Goal: Transaction & Acquisition: Book appointment/travel/reservation

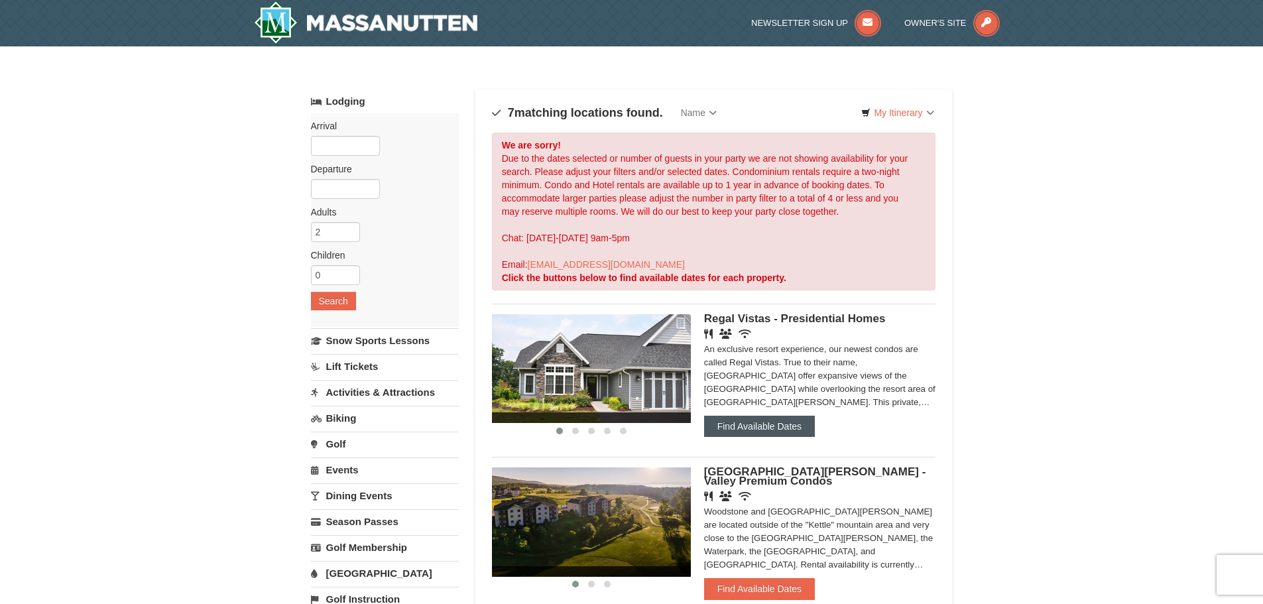
click at [735, 425] on button "Find Available Dates" at bounding box center [759, 426] width 111 height 21
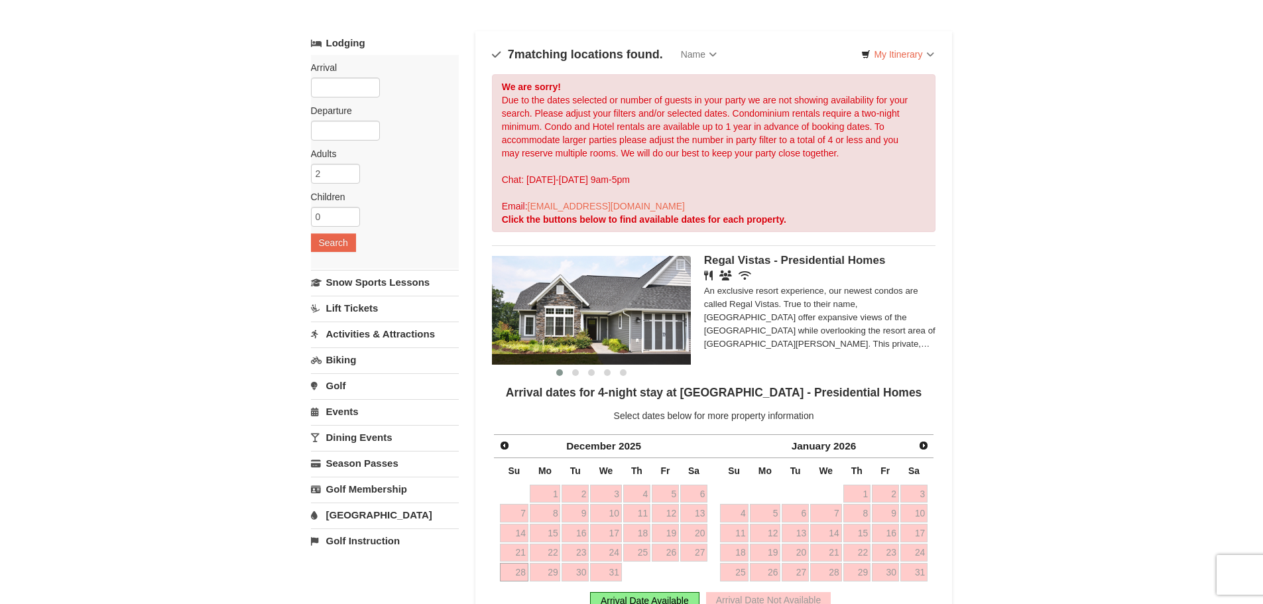
scroll to position [133, 0]
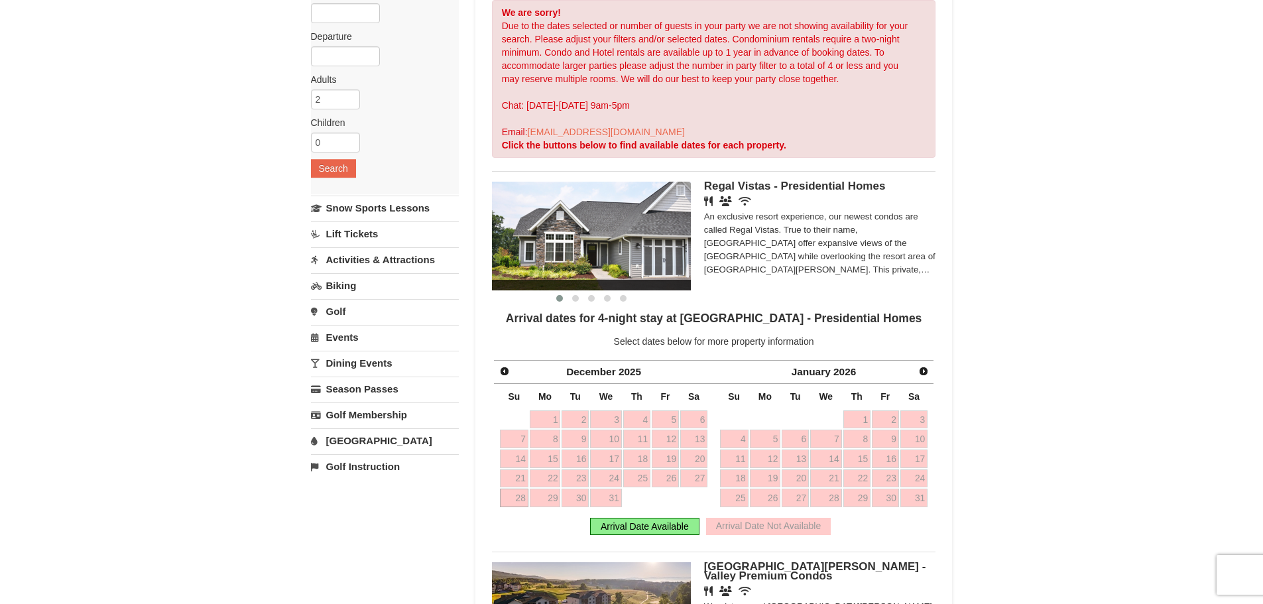
click at [666, 529] on div "Arrival Date Available" at bounding box center [644, 526] width 109 height 17
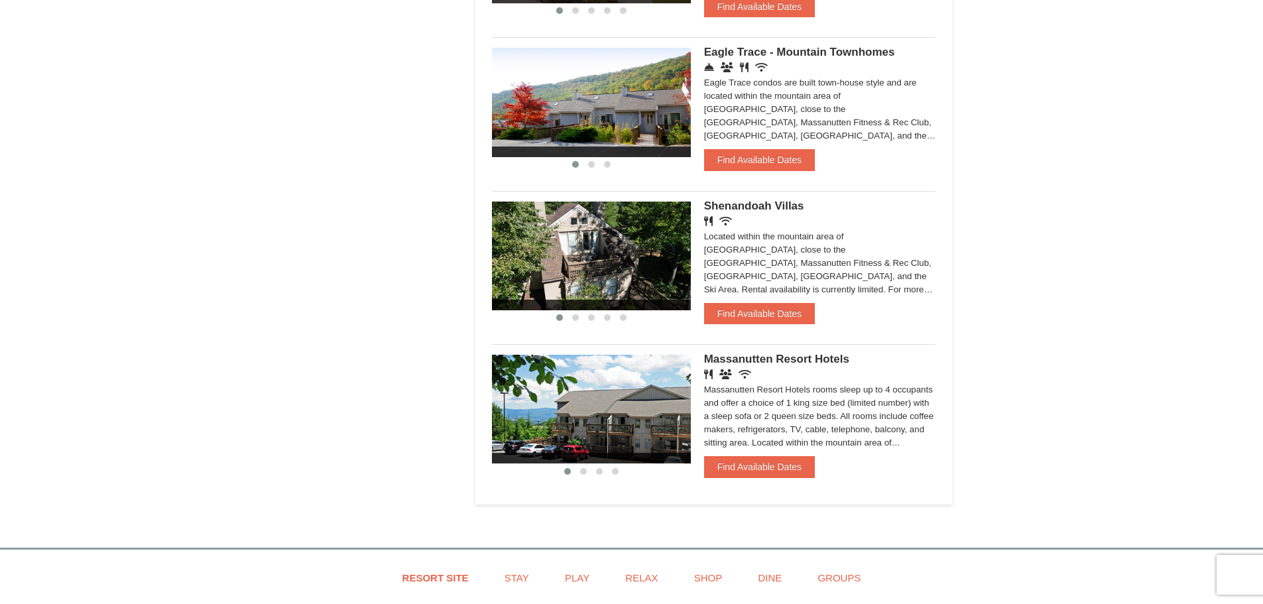
scroll to position [1127, 0]
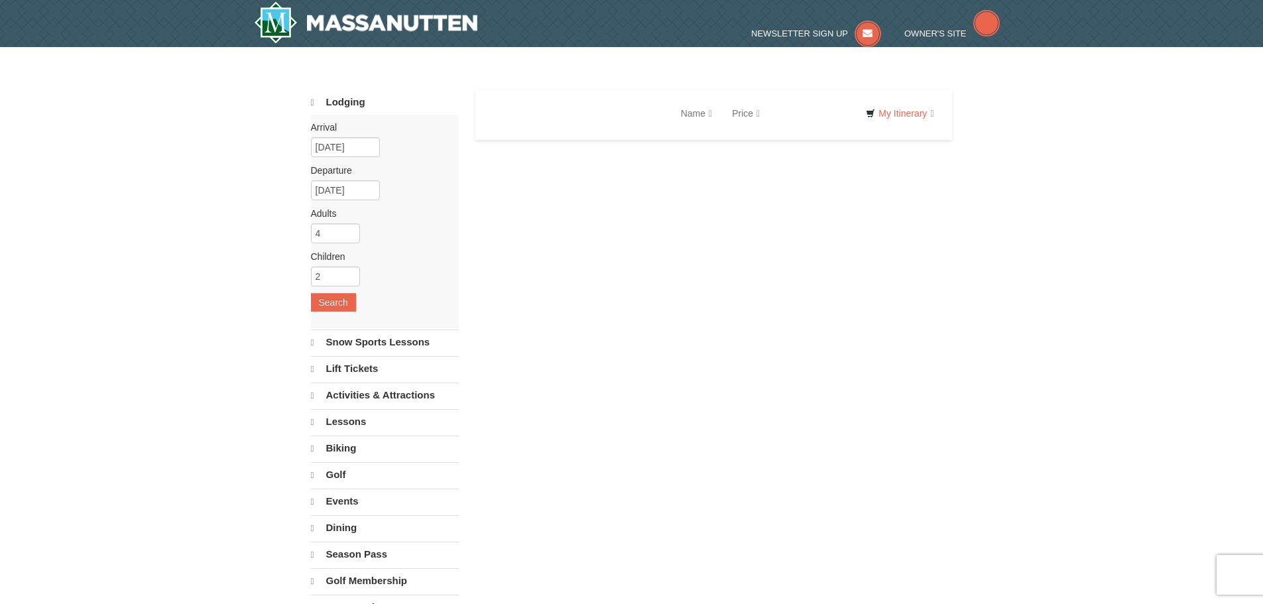
select select "10"
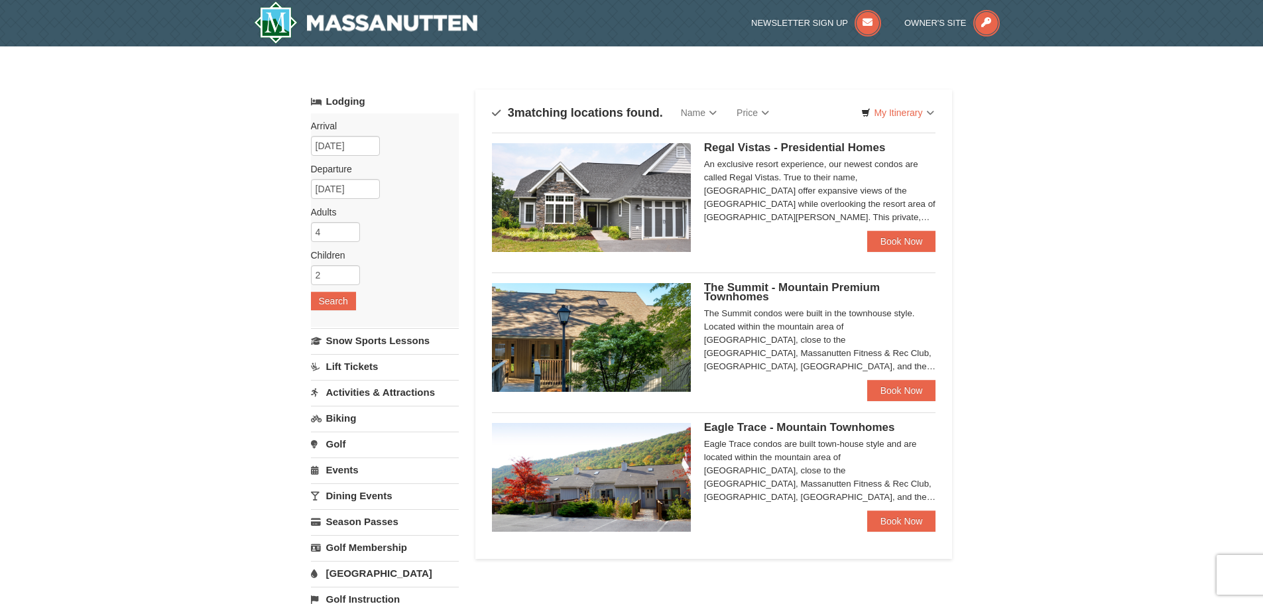
click at [862, 142] on div "Regal Vistas - Presidential Homes Regal Vistas Two Bedroom Presidential Home wi…" at bounding box center [714, 193] width 444 height 120
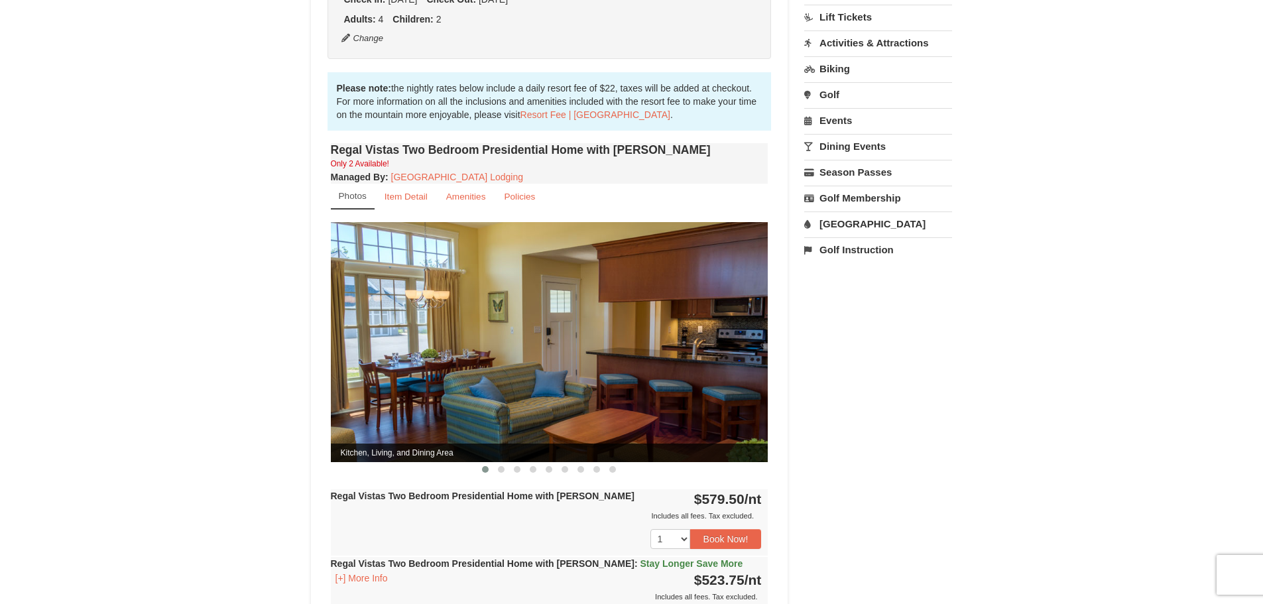
scroll to position [398, 0]
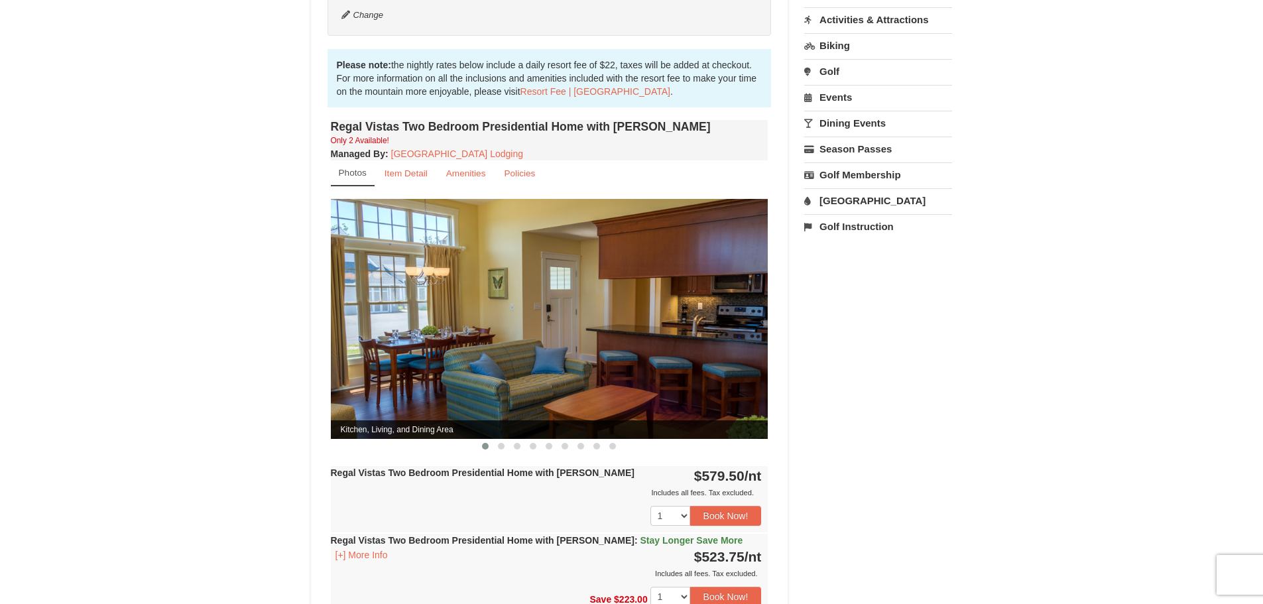
click at [748, 360] on img at bounding box center [550, 318] width 438 height 239
click at [501, 443] on span at bounding box center [501, 446] width 7 height 7
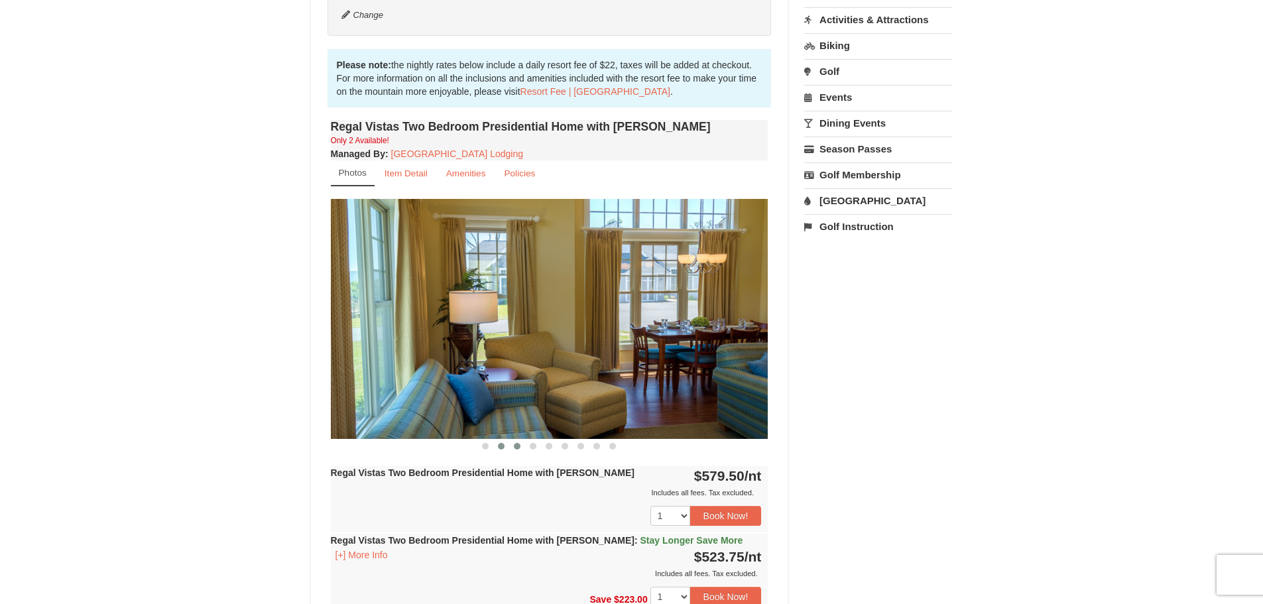
click at [514, 443] on span at bounding box center [517, 446] width 7 height 7
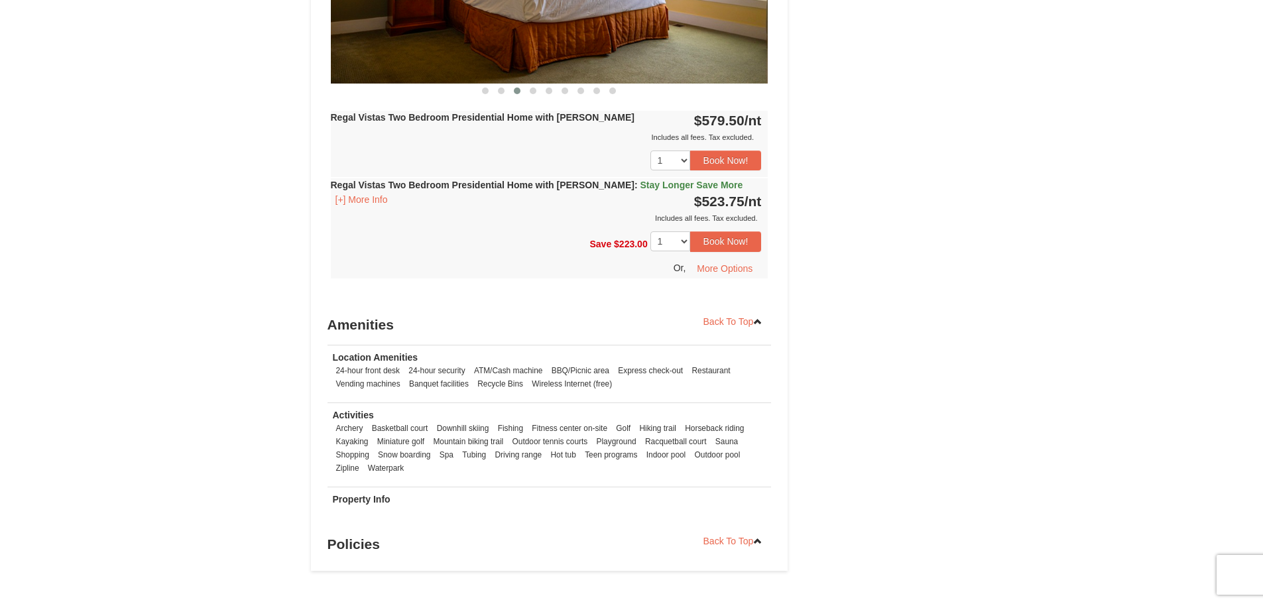
scroll to position [729, 0]
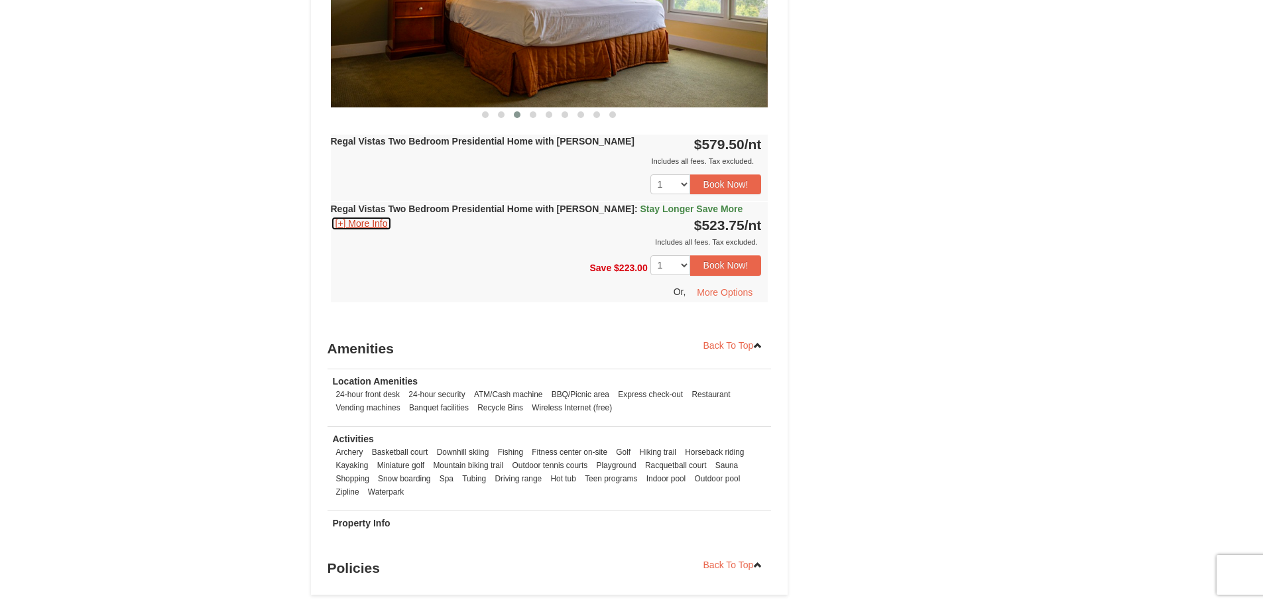
click at [341, 216] on button "[+] More Info" at bounding box center [362, 223] width 62 height 15
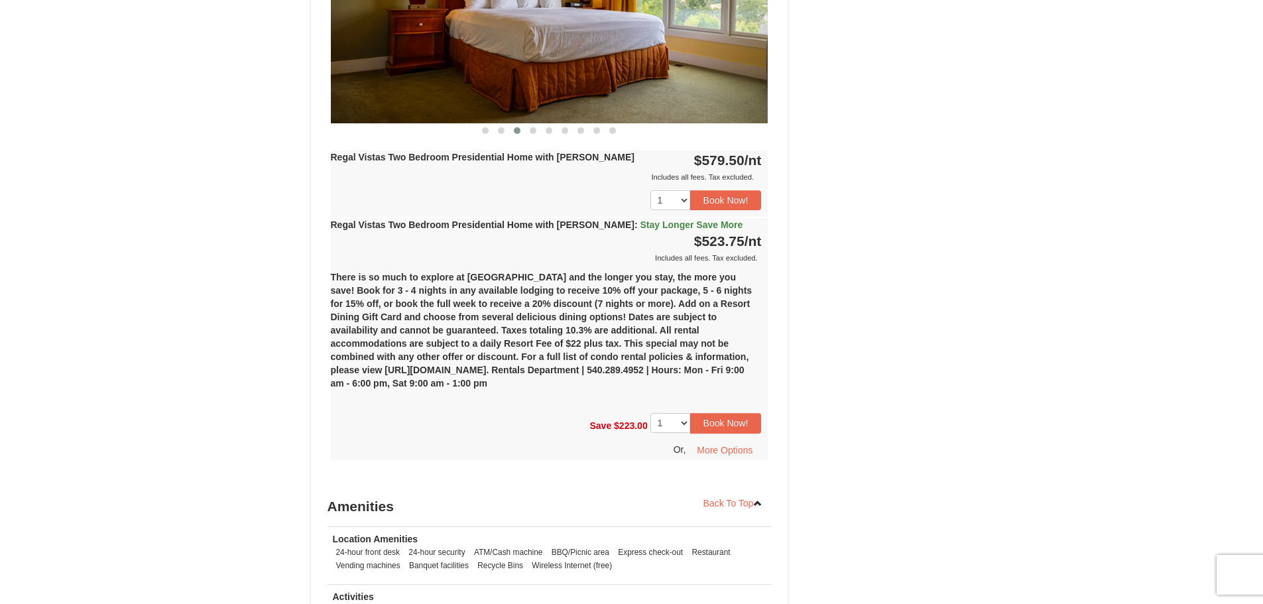
scroll to position [796, 0]
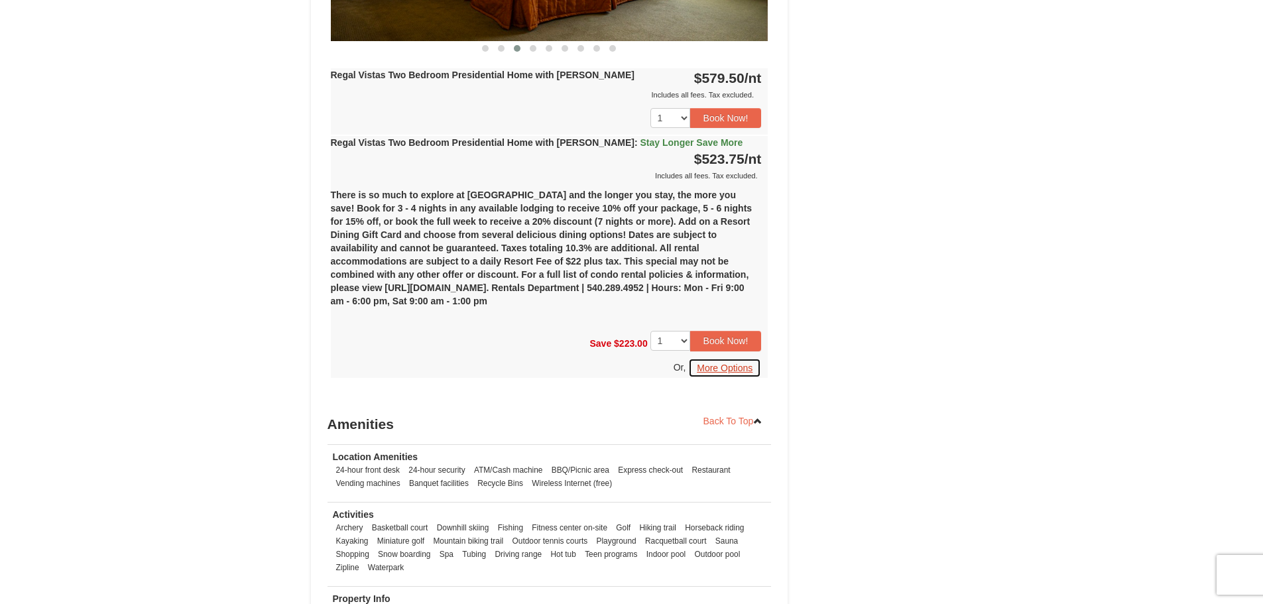
click at [723, 358] on button "More Options" at bounding box center [724, 368] width 73 height 20
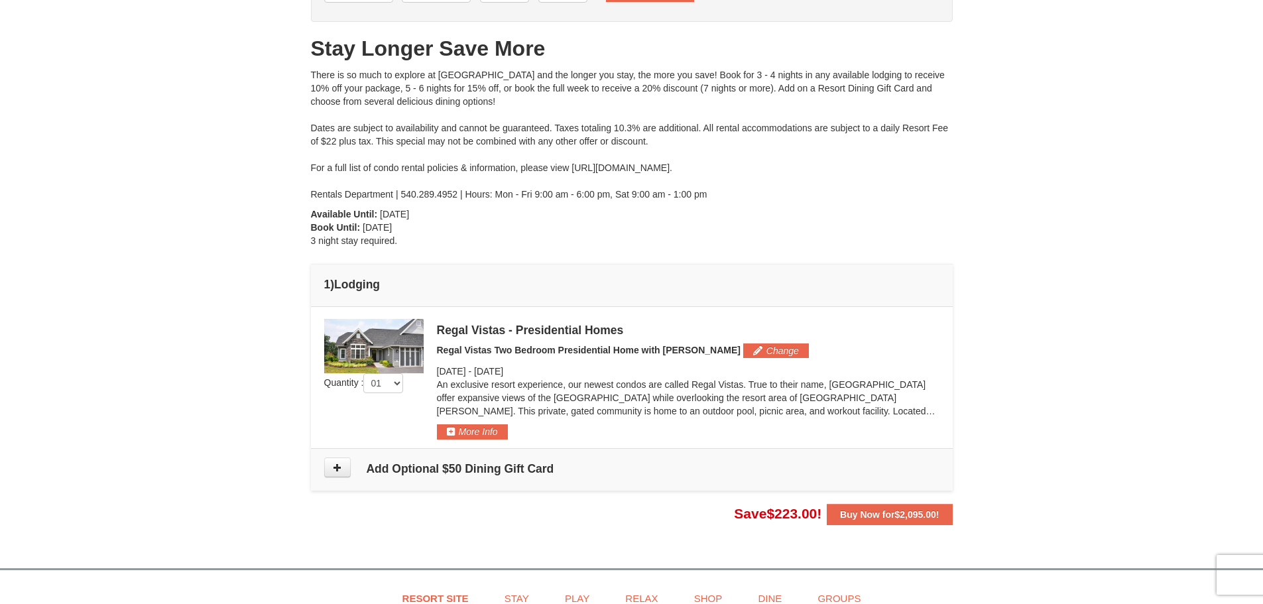
scroll to position [133, 0]
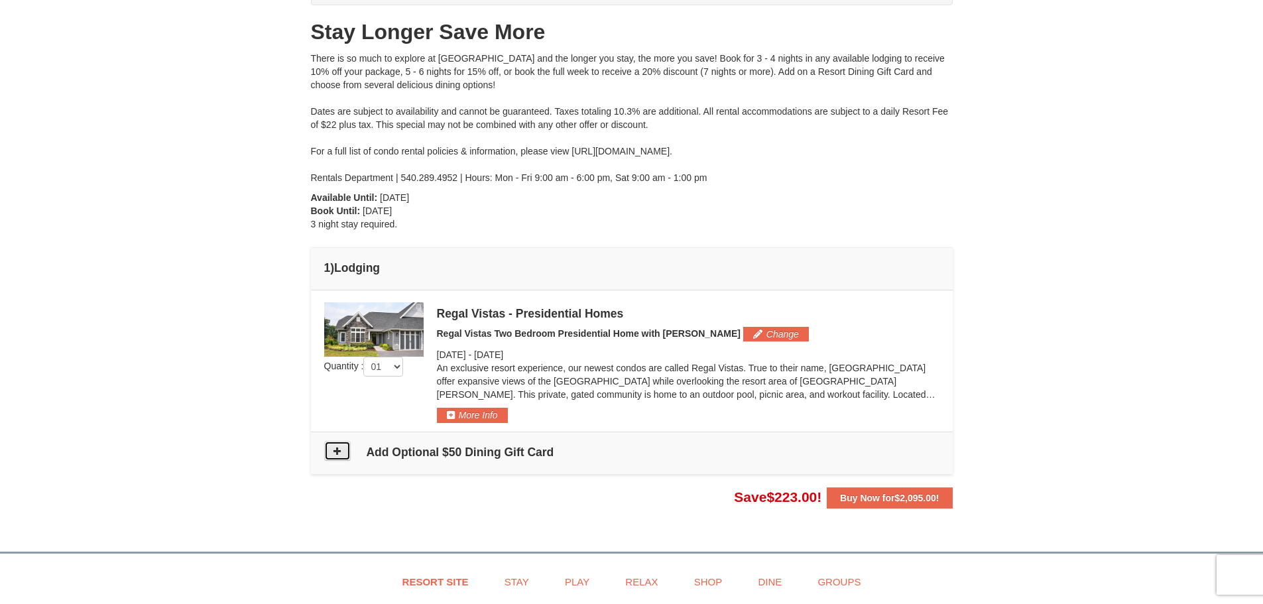
click at [342, 449] on button at bounding box center [337, 451] width 27 height 20
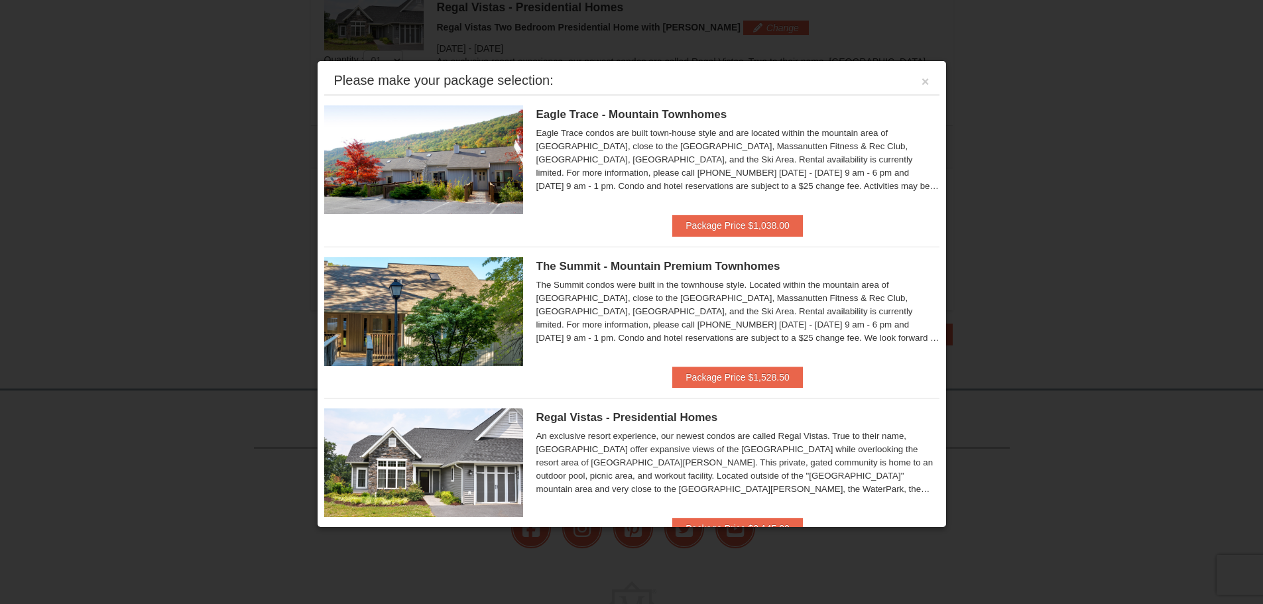
scroll to position [435, 0]
click at [921, 85] on button "×" at bounding box center [925, 81] width 8 height 13
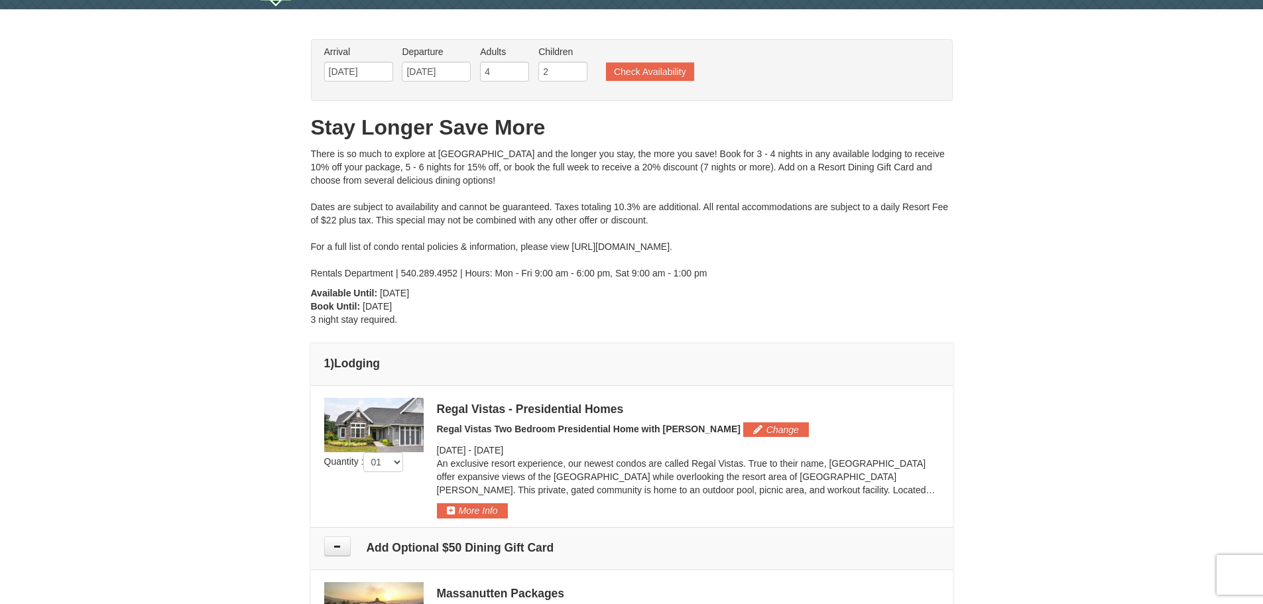
scroll to position [0, 0]
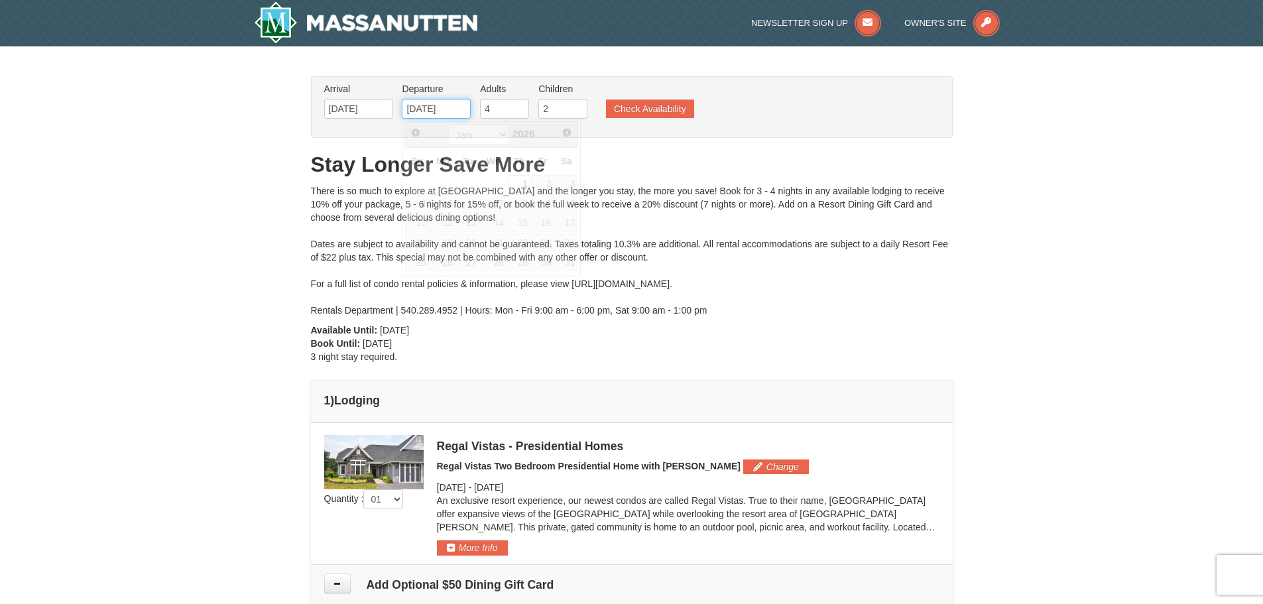
click at [456, 109] on input "01/01/2026" at bounding box center [436, 109] width 69 height 20
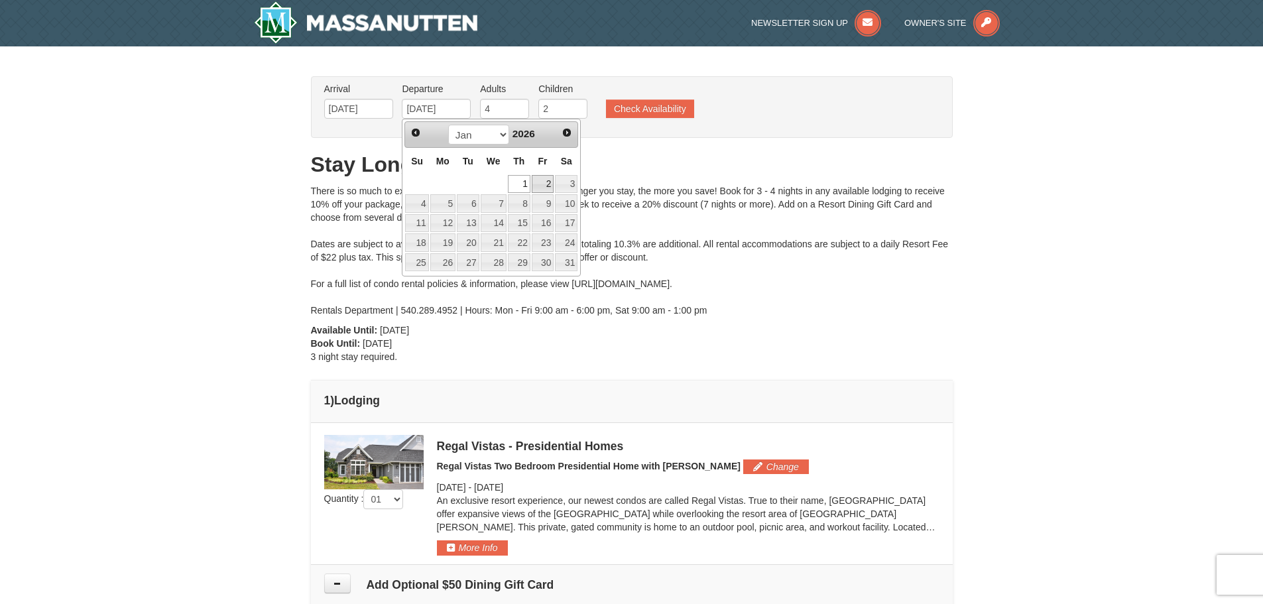
click at [546, 181] on link "2" at bounding box center [543, 184] width 23 height 19
type input "[DATE]"
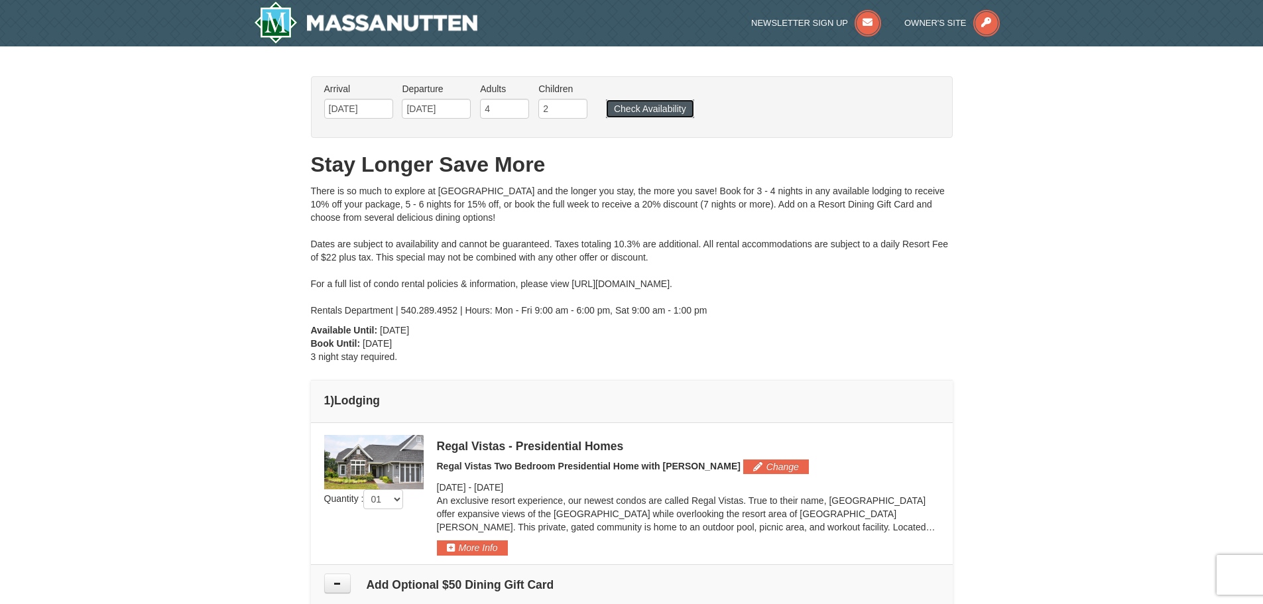
click at [659, 115] on button "Check Availability" at bounding box center [650, 108] width 88 height 19
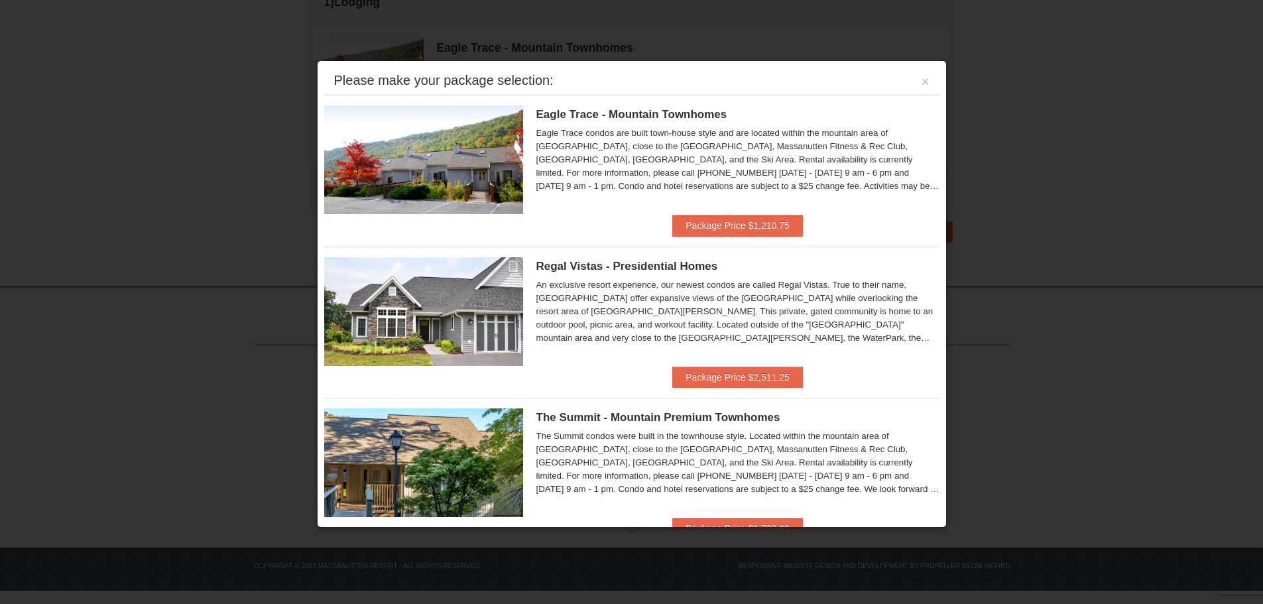
scroll to position [42, 0]
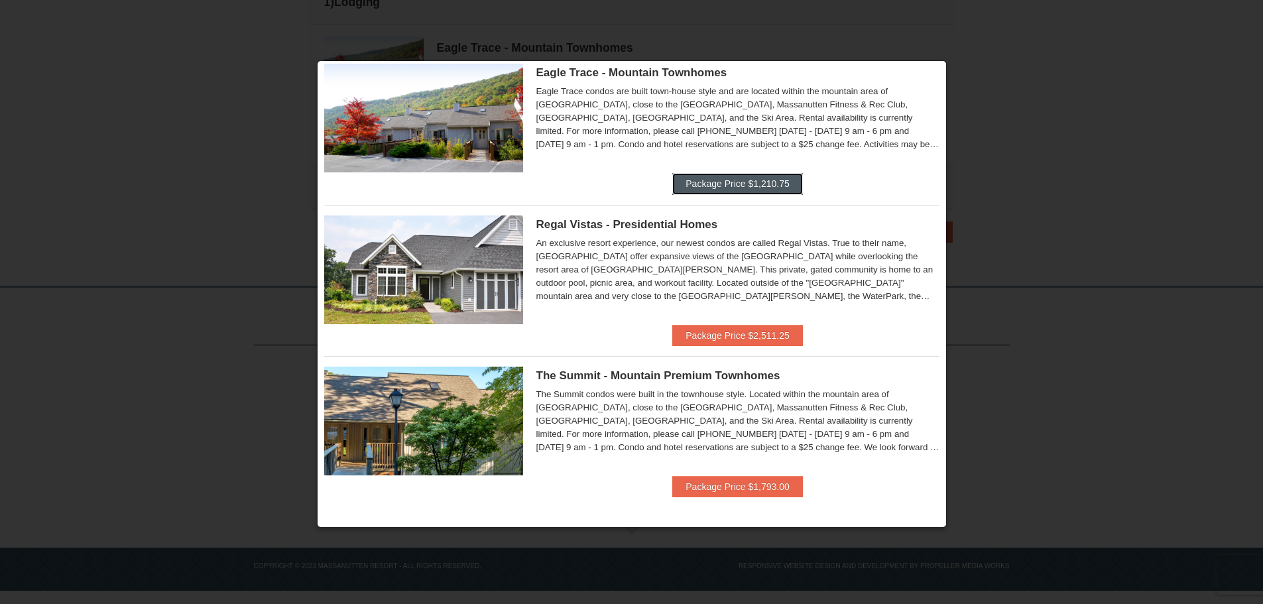
click at [778, 178] on button "Package Price $1,210.75" at bounding box center [737, 183] width 130 height 21
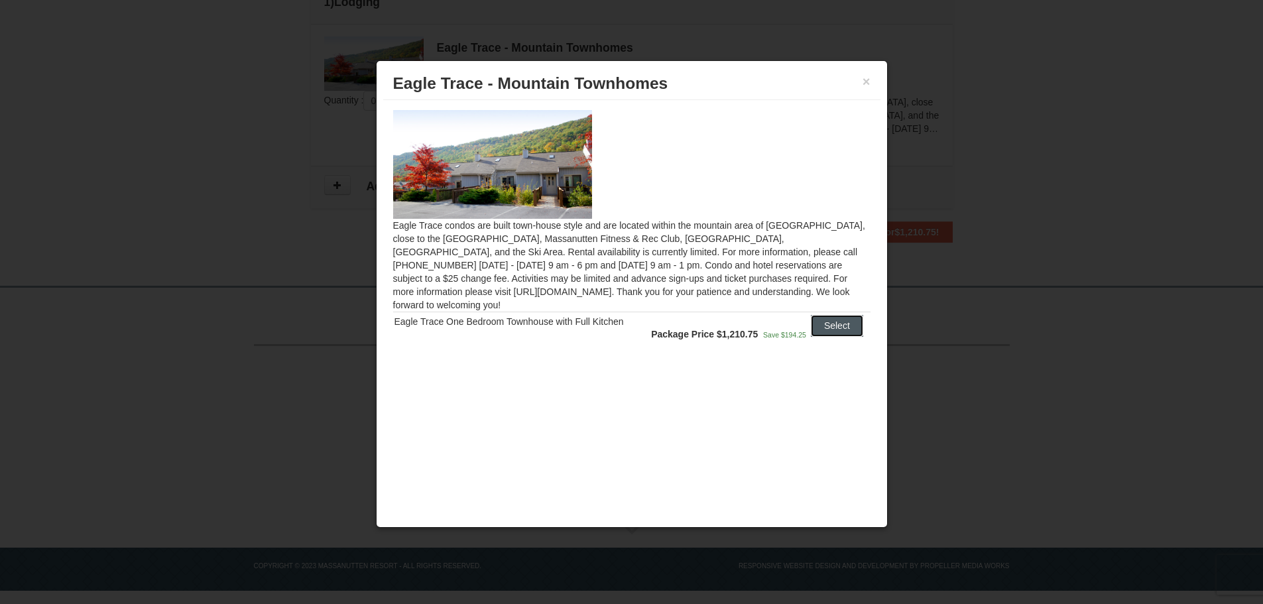
click at [836, 315] on button "Select" at bounding box center [837, 325] width 52 height 21
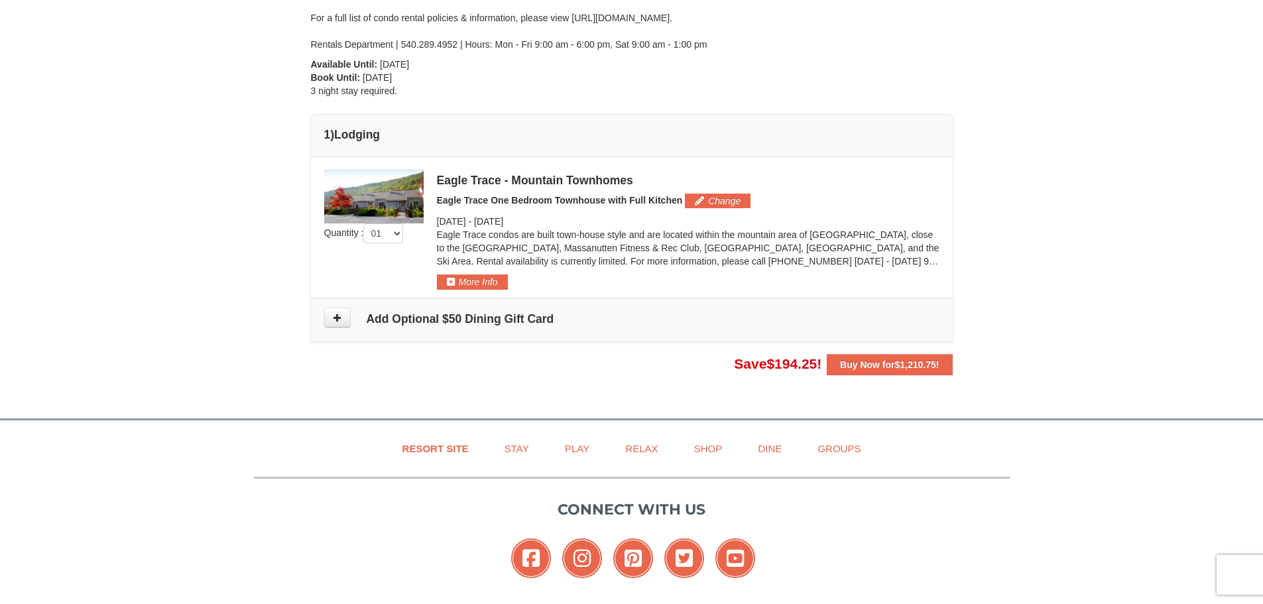
scroll to position [200, 0]
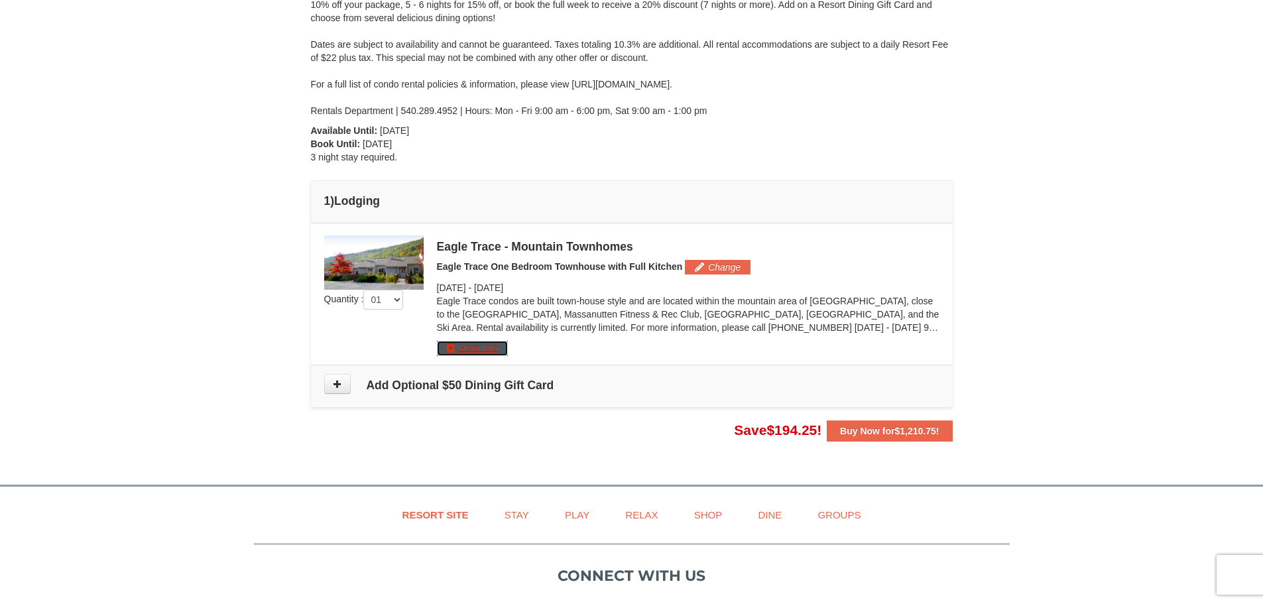
click at [459, 342] on button "More Info" at bounding box center [472, 348] width 71 height 15
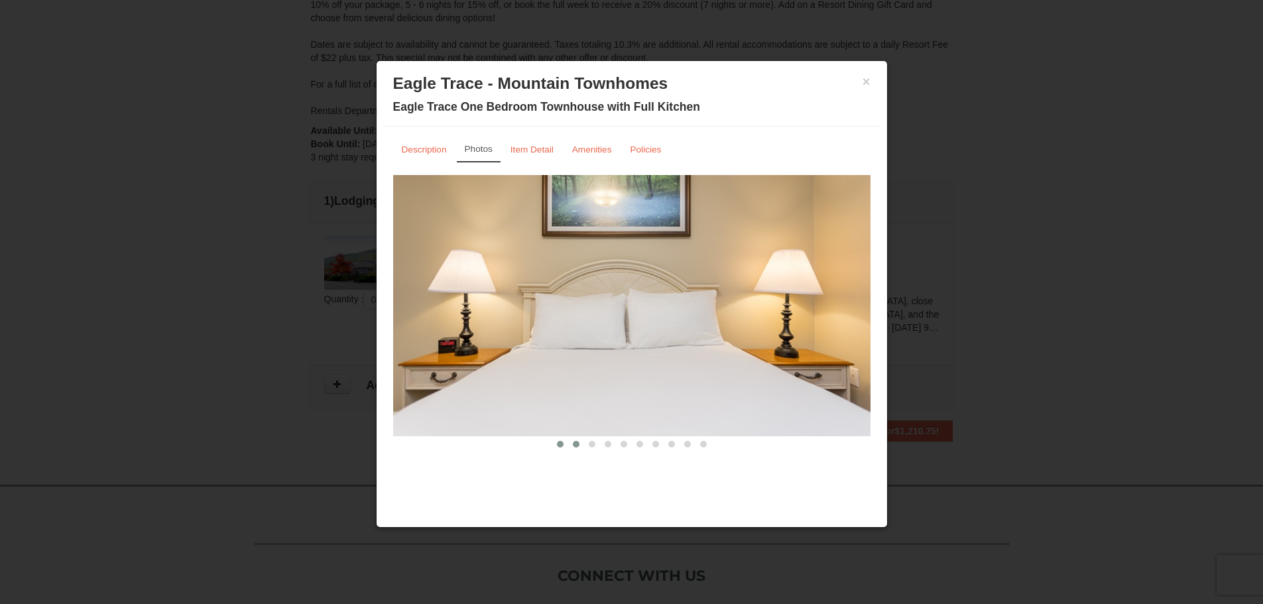
click at [574, 445] on span at bounding box center [576, 444] width 7 height 7
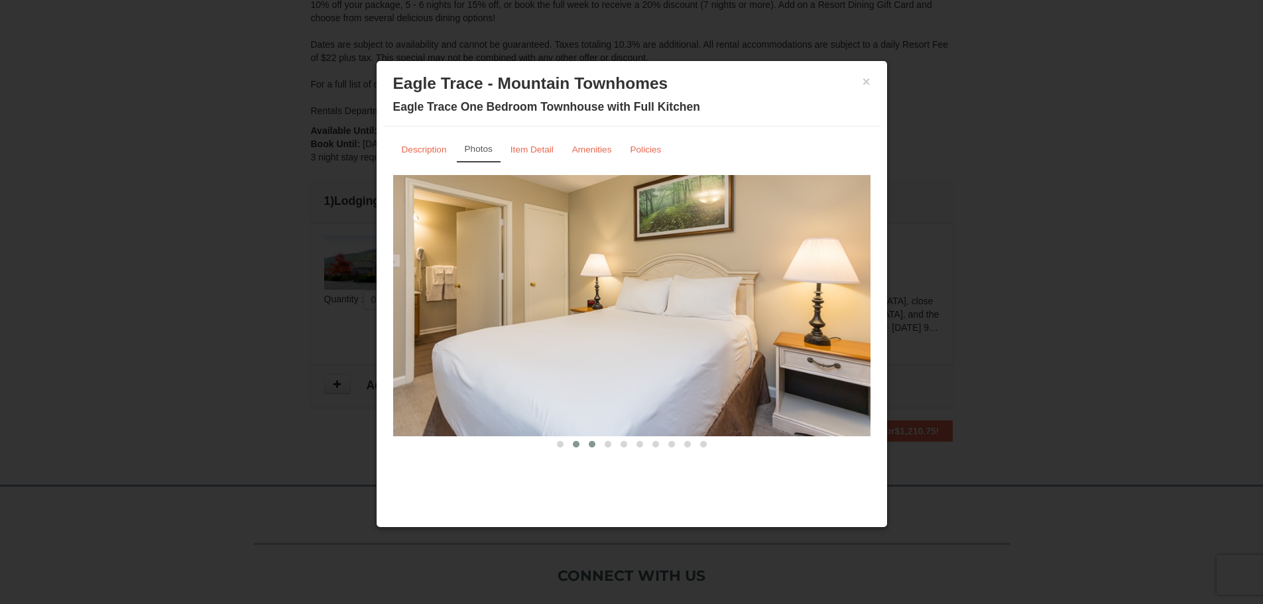
click at [591, 443] on span at bounding box center [592, 444] width 7 height 7
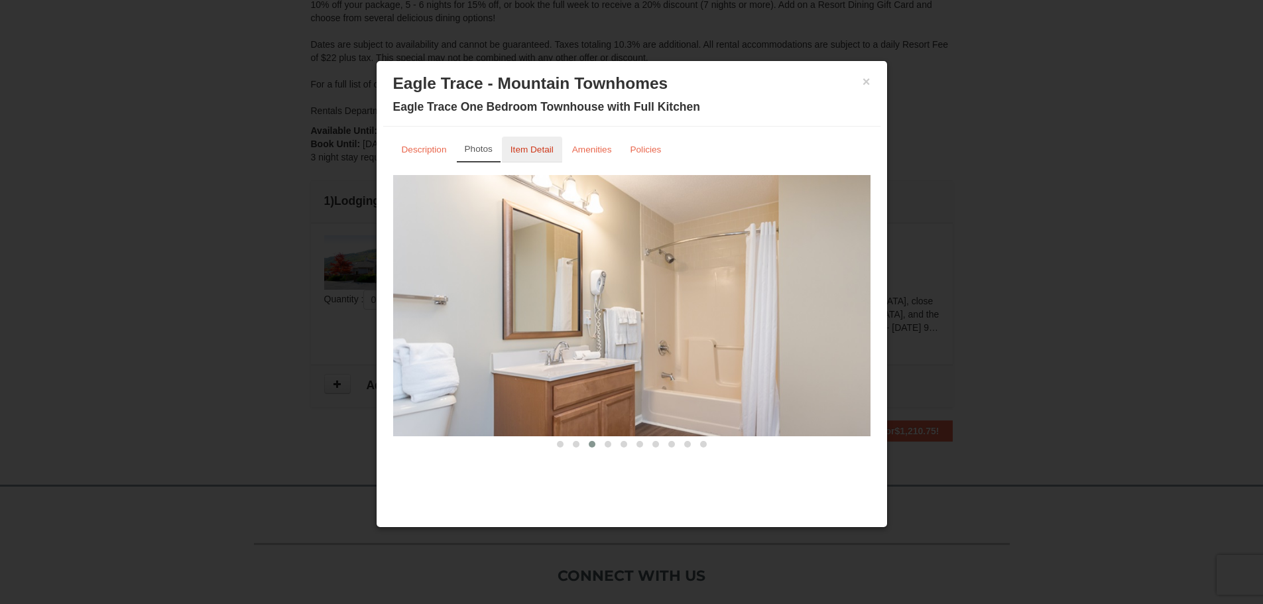
click at [537, 154] on small "Item Detail" at bounding box center [531, 150] width 43 height 10
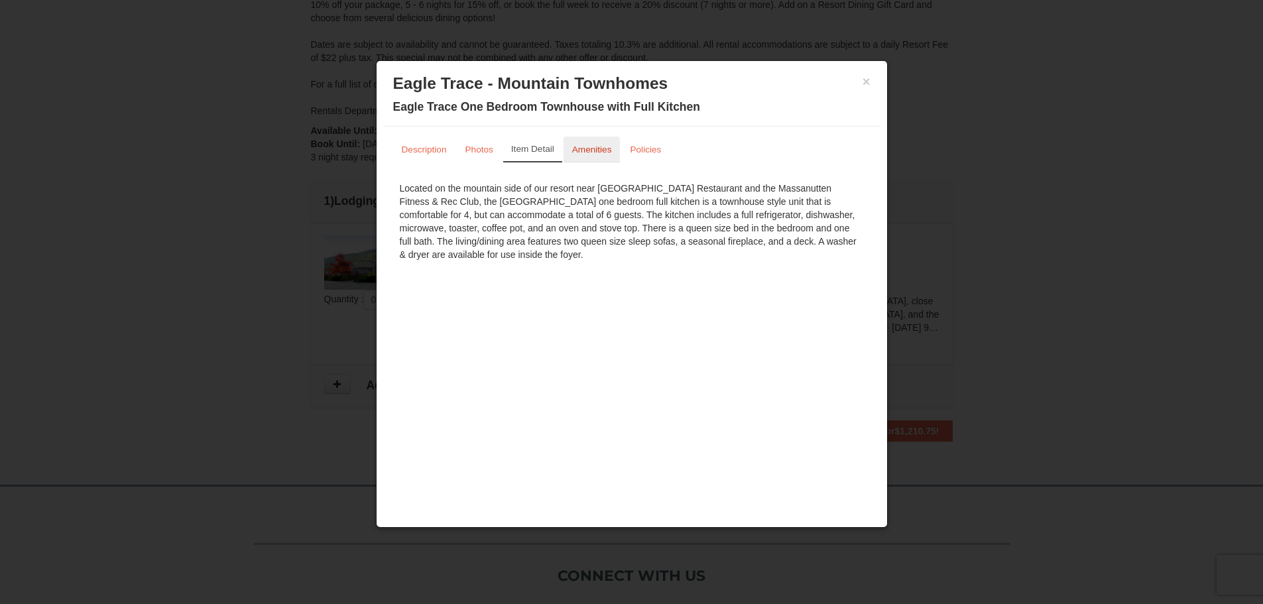
click at [599, 154] on small "Amenities" at bounding box center [592, 150] width 40 height 10
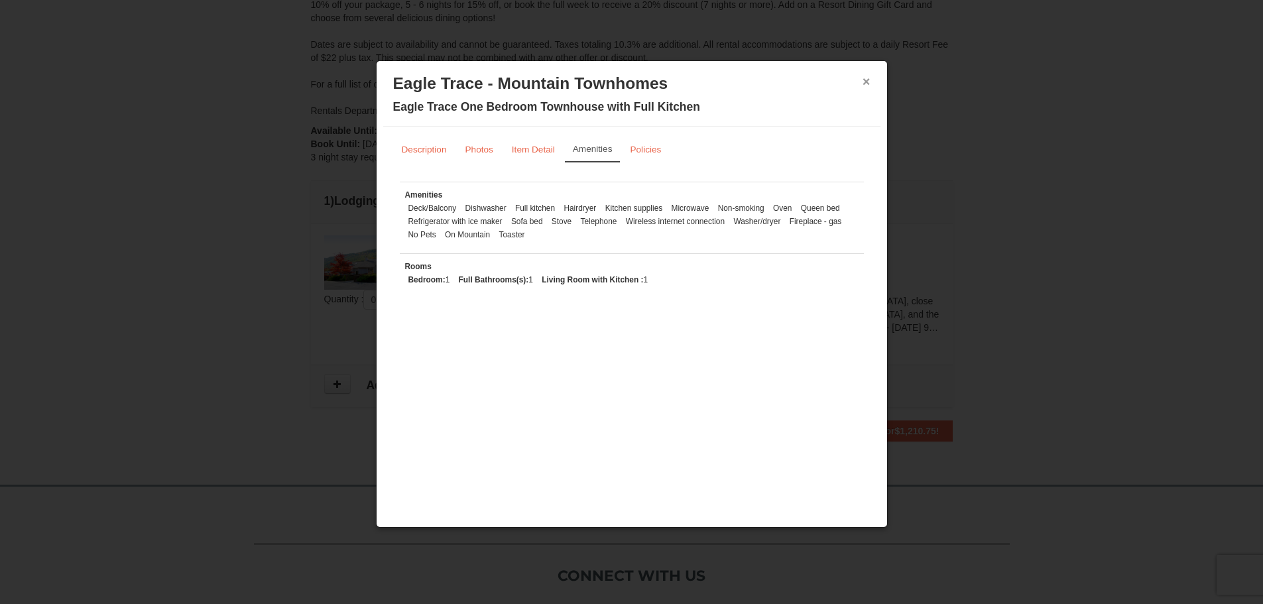
click at [866, 82] on button "×" at bounding box center [866, 81] width 8 height 13
